Goal: Book appointment/travel/reservation

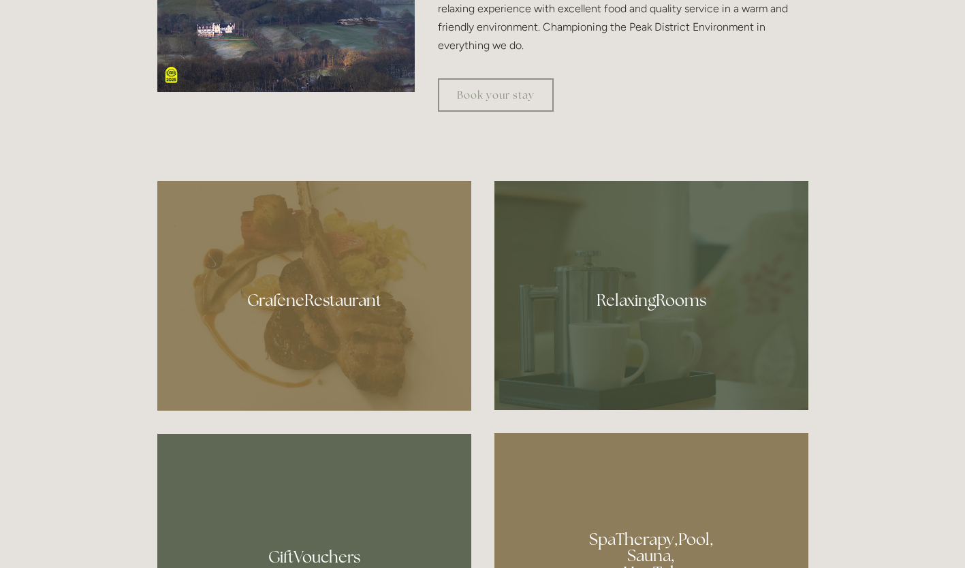
scroll to position [712, 0]
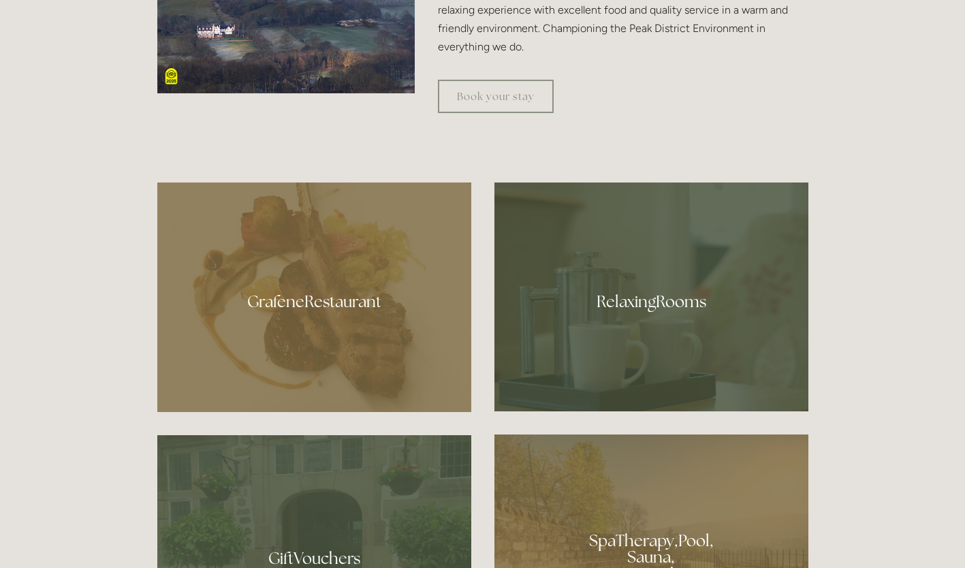
click at [620, 329] on div at bounding box center [651, 297] width 314 height 229
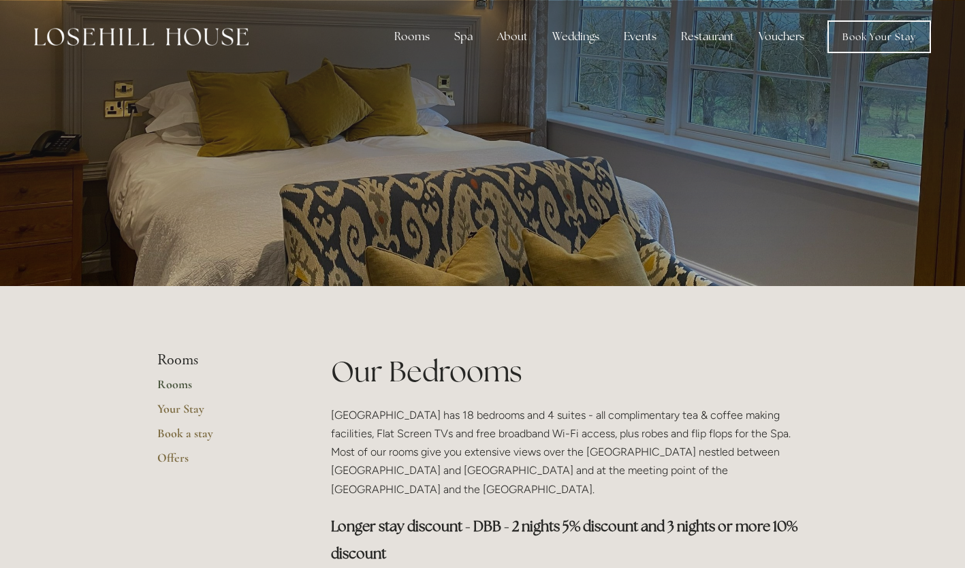
click at [892, 40] on link "Book Your Stay" at bounding box center [880, 36] width 104 height 33
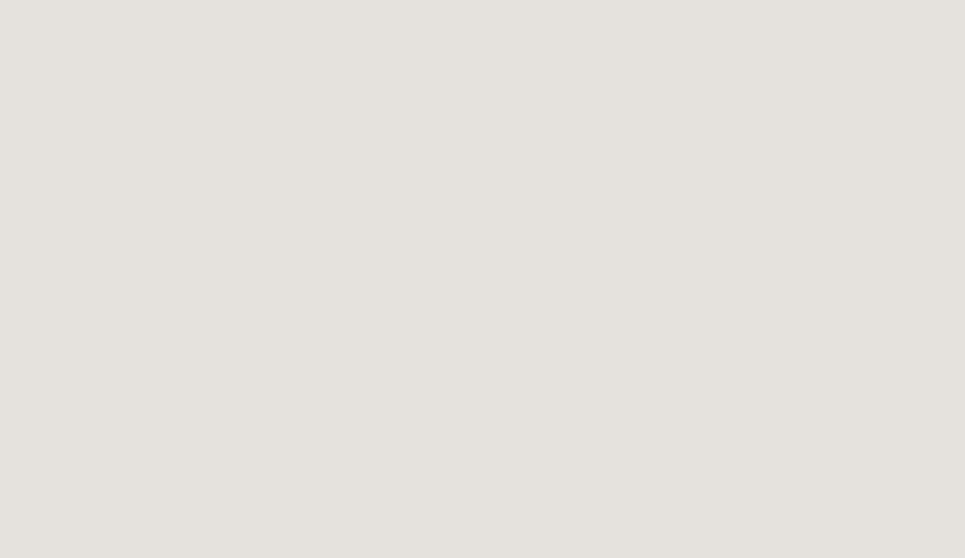
scroll to position [2007, 0]
